Goal: Ask a question

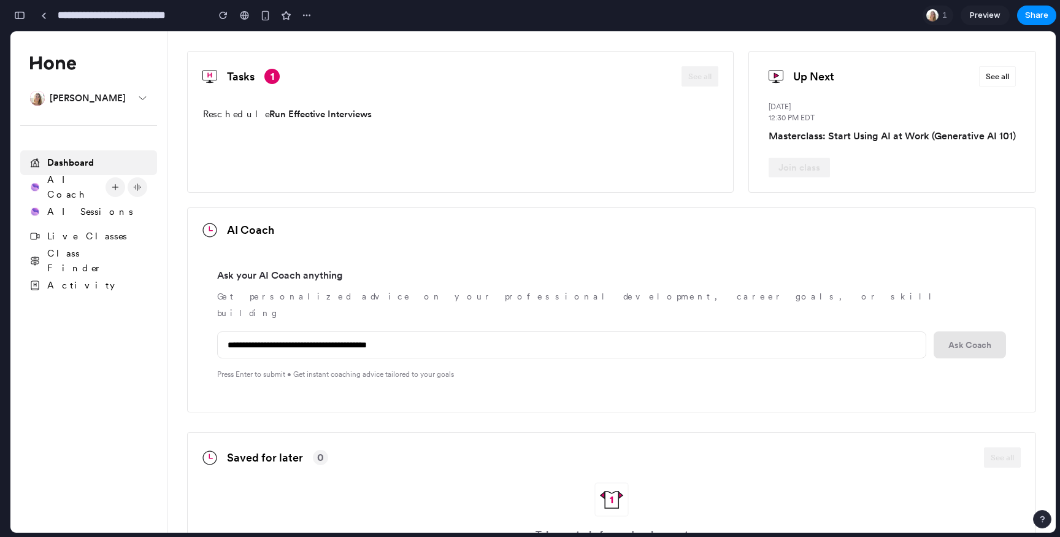
scroll to position [56, 0]
click at [43, 19] on link at bounding box center [43, 15] width 18 height 18
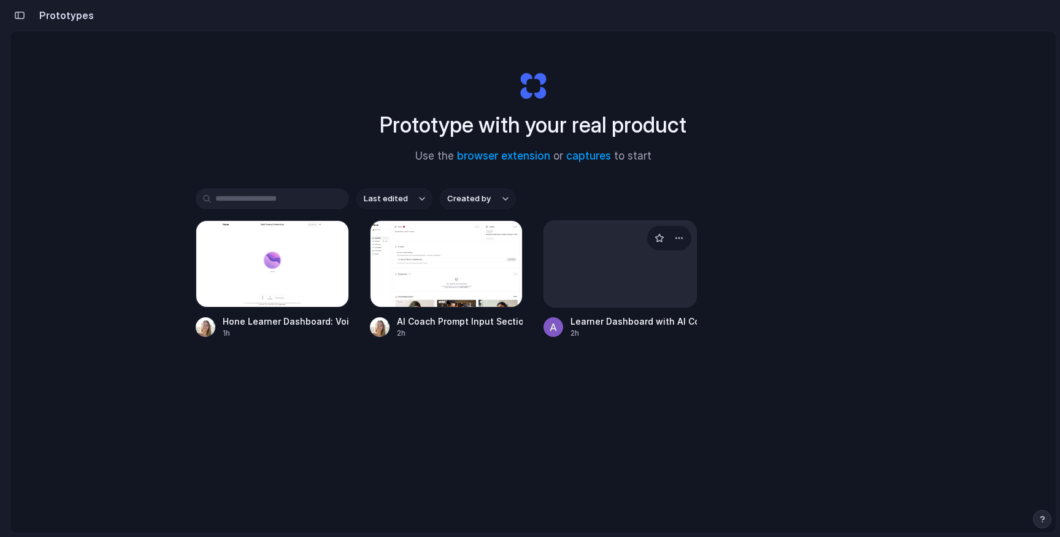
click at [639, 293] on div at bounding box center [619, 263] width 153 height 87
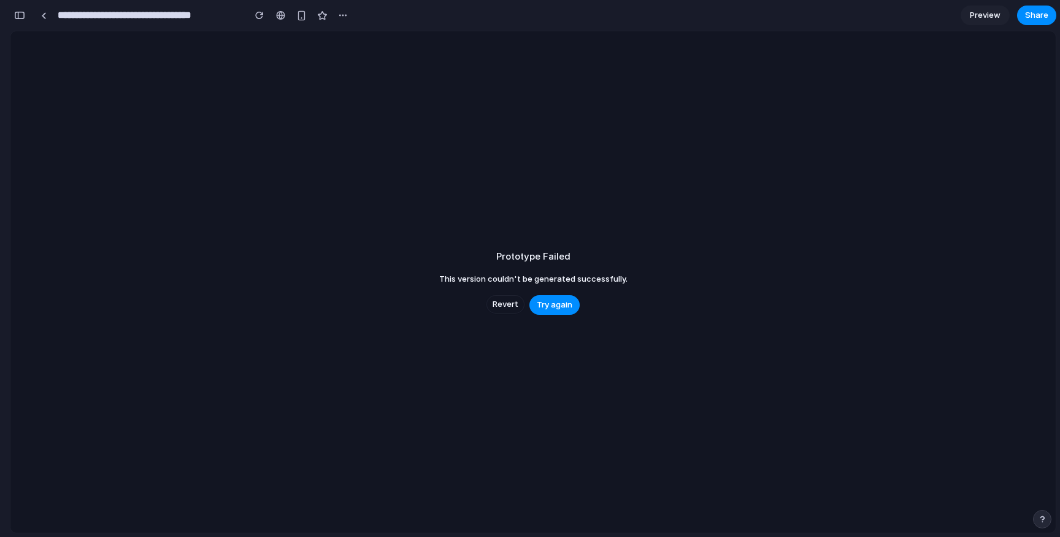
scroll to position [316, 0]
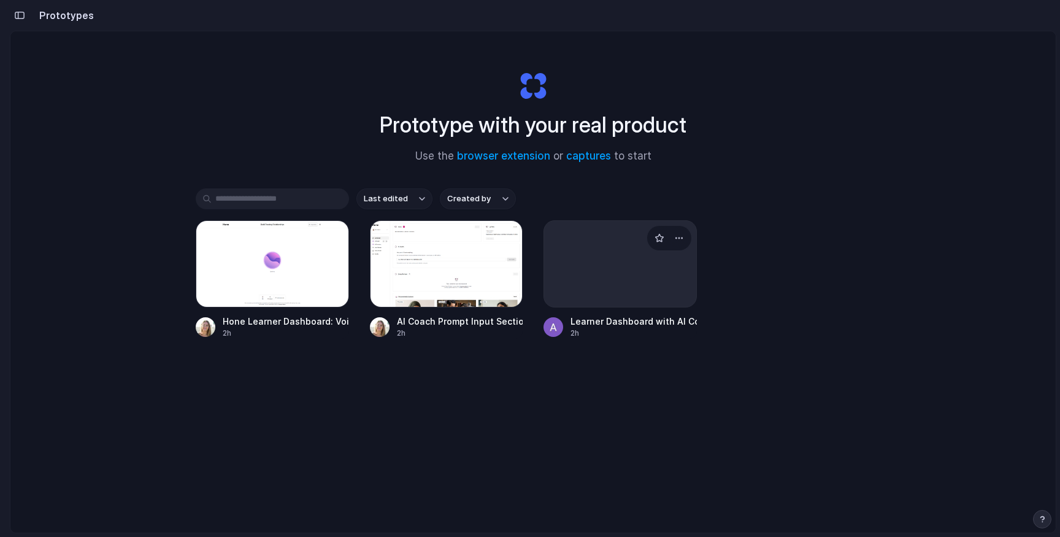
click at [609, 283] on div at bounding box center [619, 263] width 153 height 87
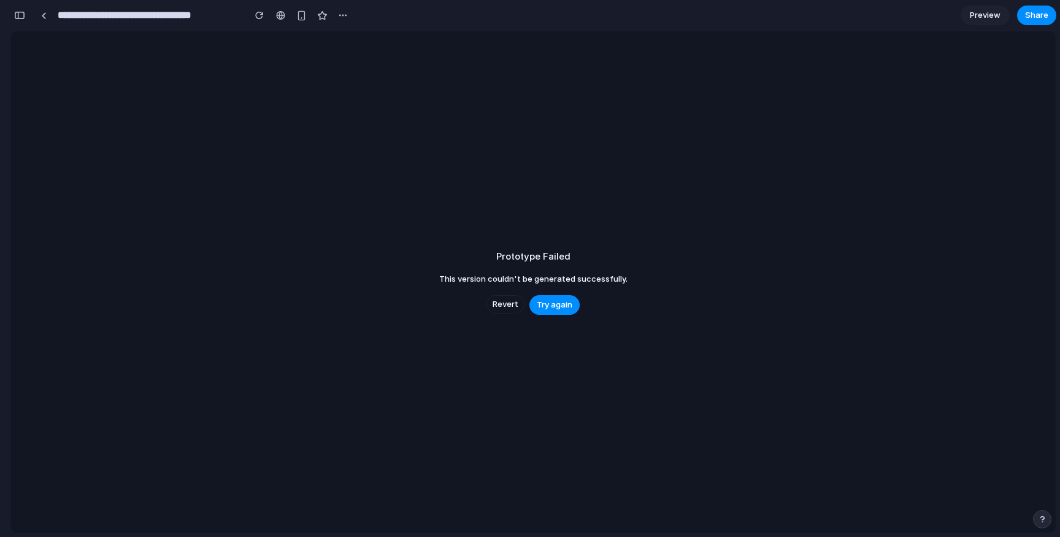
scroll to position [316, 0]
click at [493, 309] on span "Revert" at bounding box center [506, 304] width 26 height 12
click at [498, 307] on span "Revert" at bounding box center [506, 304] width 26 height 12
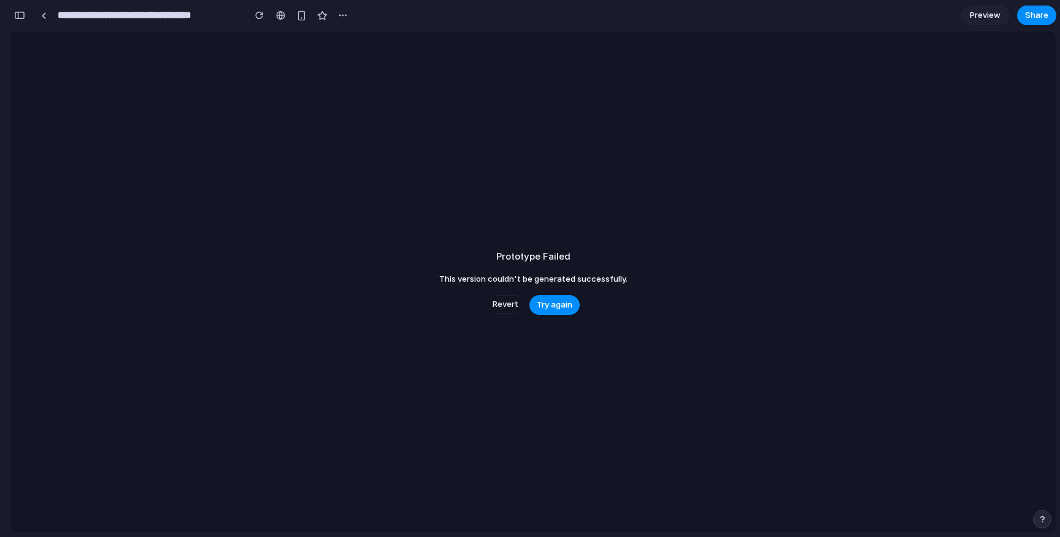
click at [498, 307] on span "Revert" at bounding box center [506, 304] width 26 height 12
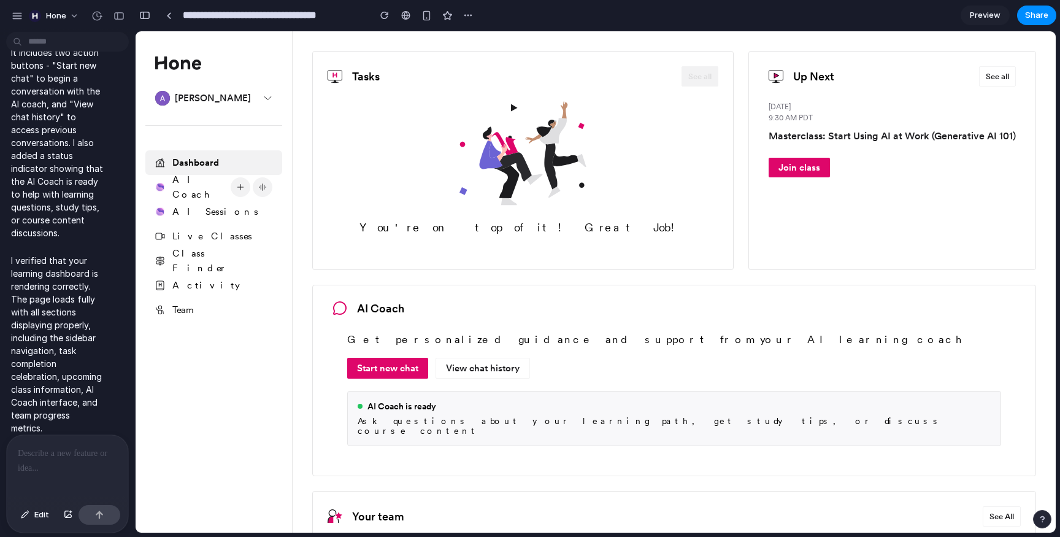
scroll to position [0, 0]
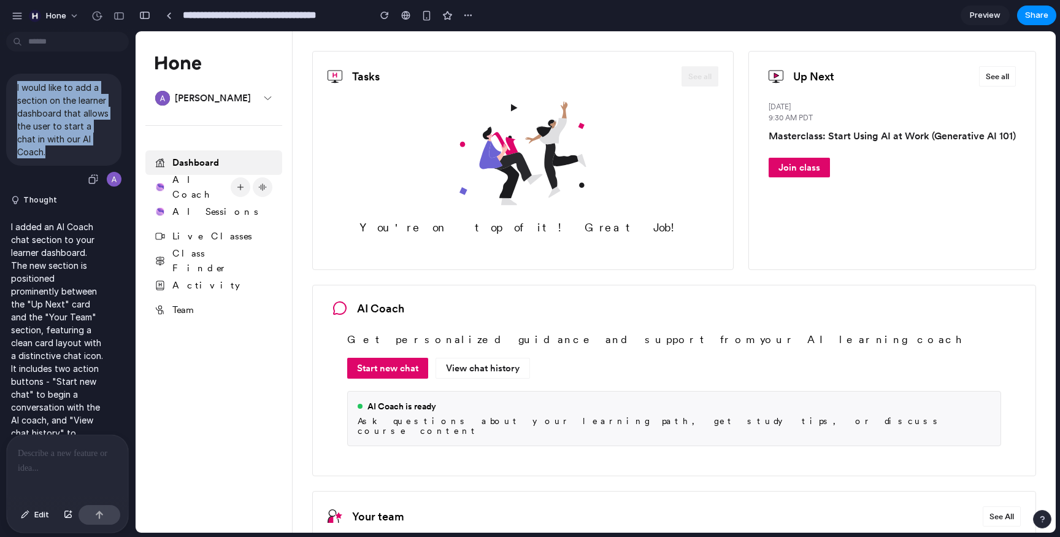
drag, startPoint x: 17, startPoint y: 87, endPoint x: 107, endPoint y: 137, distance: 102.7
click at [107, 137] on p "I would like to add a section on the learner dashboard that allows the user to …" at bounding box center [63, 119] width 93 height 77
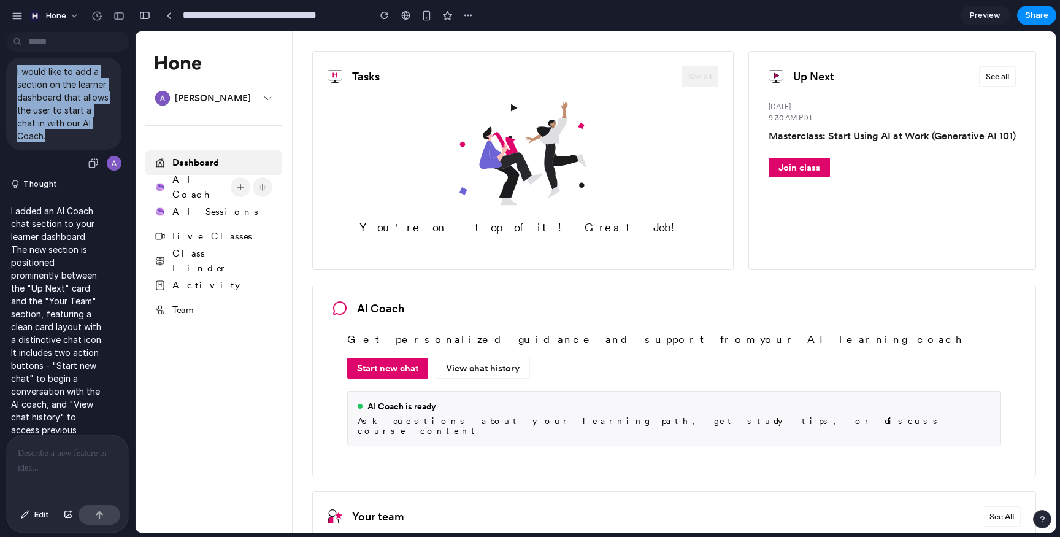
scroll to position [15, 0]
click at [107, 126] on p "I would like to add a section on the learner dashboard that allows the user to …" at bounding box center [63, 104] width 93 height 77
drag, startPoint x: 107, startPoint y: 126, endPoint x: 75, endPoint y: 77, distance: 58.7
click at [75, 77] on p "I would like to add a section on the learner dashboard that allows the user to …" at bounding box center [63, 104] width 93 height 77
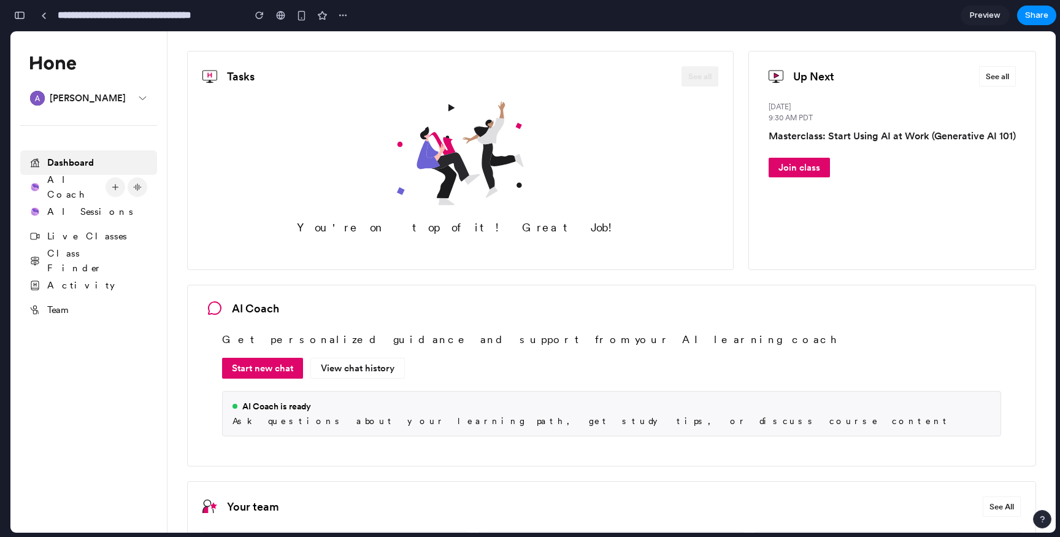
click at [23, 15] on div "button" at bounding box center [19, 15] width 11 height 9
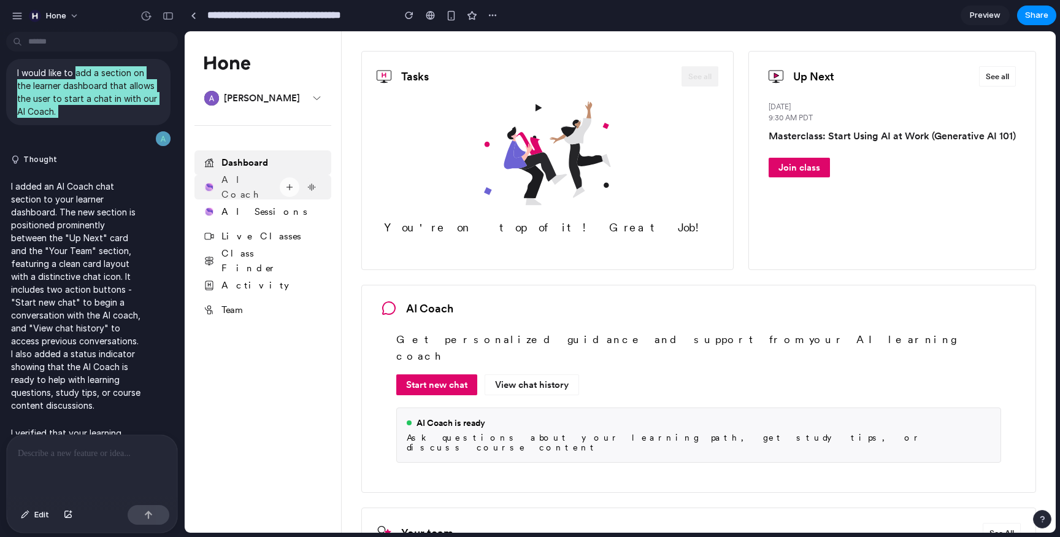
click at [289, 190] on icon at bounding box center [289, 187] width 1 height 6
click at [315, 190] on icon at bounding box center [312, 187] width 10 height 10
click at [442, 377] on div "Start new chat" at bounding box center [436, 384] width 81 height 21
click at [441, 374] on div "Start new chat" at bounding box center [436, 384] width 81 height 21
click at [540, 374] on div "View chat history" at bounding box center [532, 384] width 94 height 21
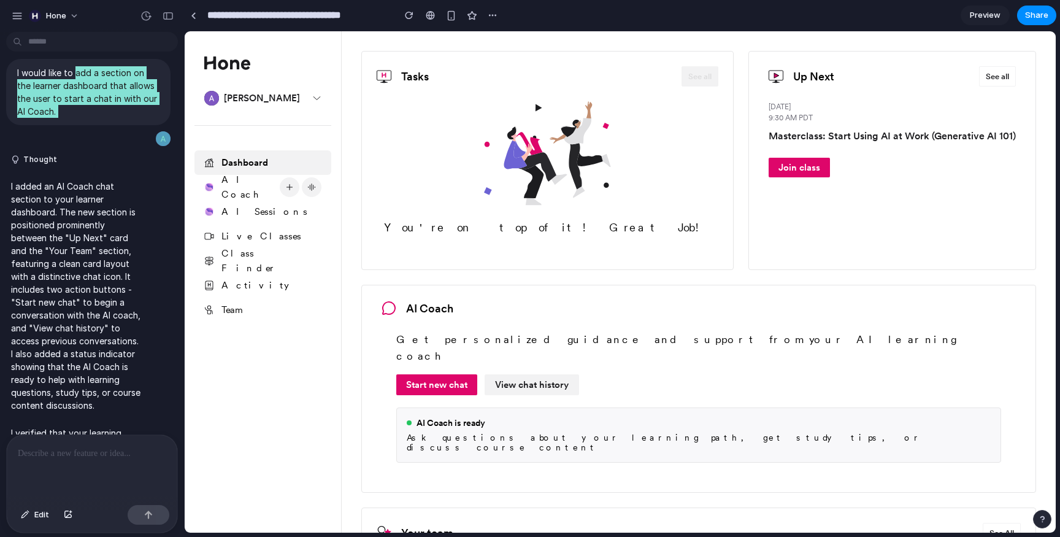
click at [540, 374] on div "View chat history" at bounding box center [532, 384] width 94 height 21
click at [439, 374] on div "Start new chat" at bounding box center [436, 384] width 81 height 21
click at [542, 374] on div "View chat history" at bounding box center [532, 384] width 94 height 21
click at [567, 432] on div "Ask questions about your learning path, get study tips, or discuss course conte…" at bounding box center [699, 442] width 584 height 20
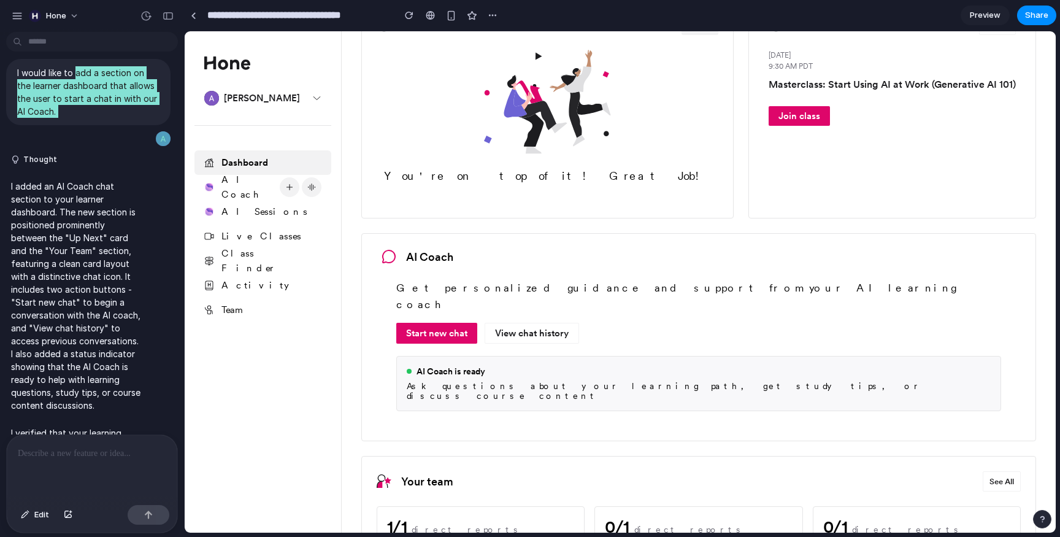
scroll to position [0, 0]
